Goal: Navigation & Orientation: Go to known website

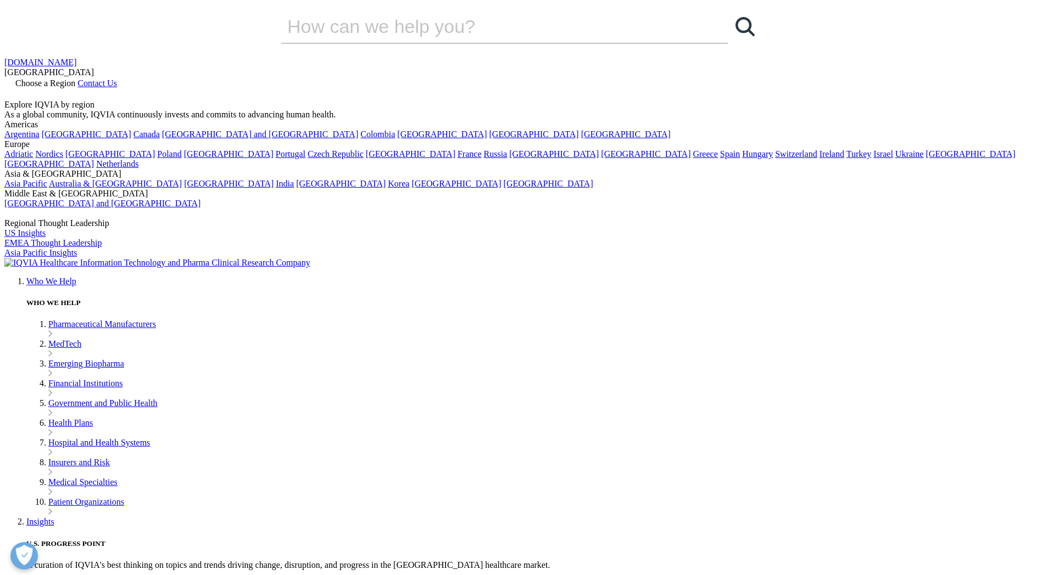
click at [77, 79] on link "Choose a Region" at bounding box center [40, 83] width 73 height 9
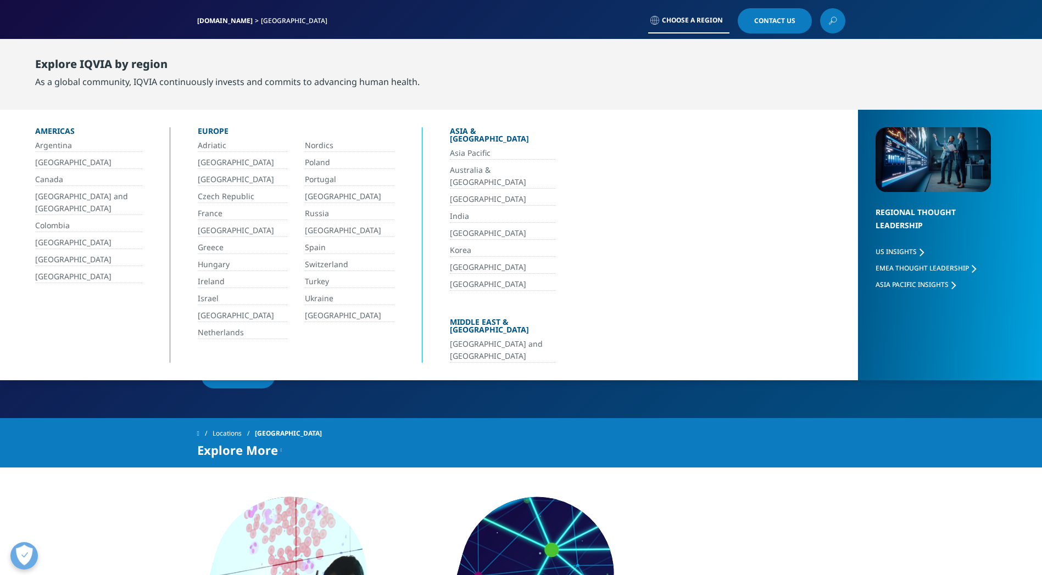
click at [72, 280] on link "[GEOGRAPHIC_DATA]" at bounding box center [88, 277] width 107 height 13
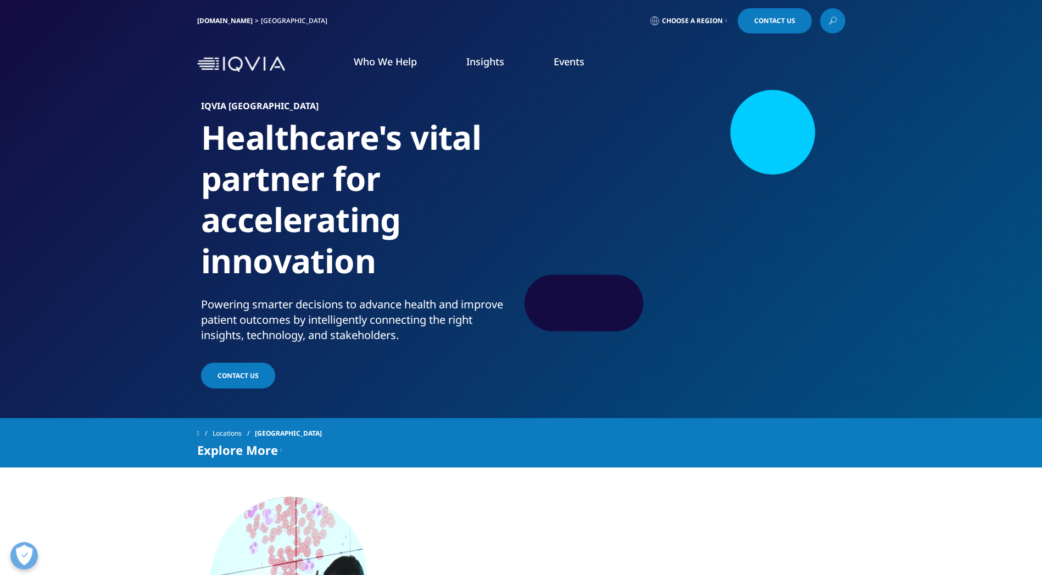
click at [698, 24] on span "Choose a Region" at bounding box center [692, 20] width 61 height 9
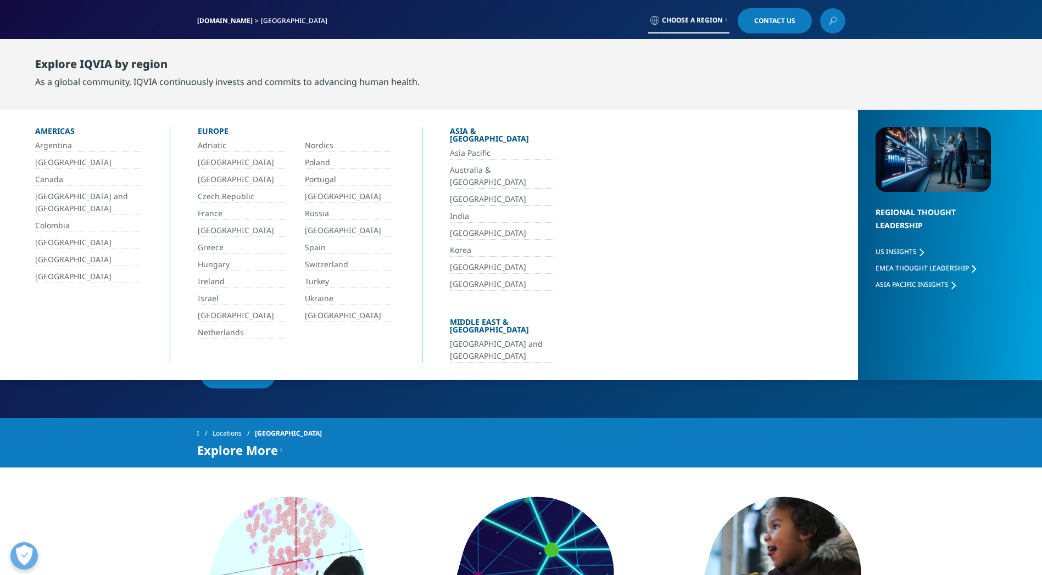
click at [58, 275] on link "[GEOGRAPHIC_DATA]" at bounding box center [88, 277] width 107 height 13
